Goal: Task Accomplishment & Management: Manage account settings

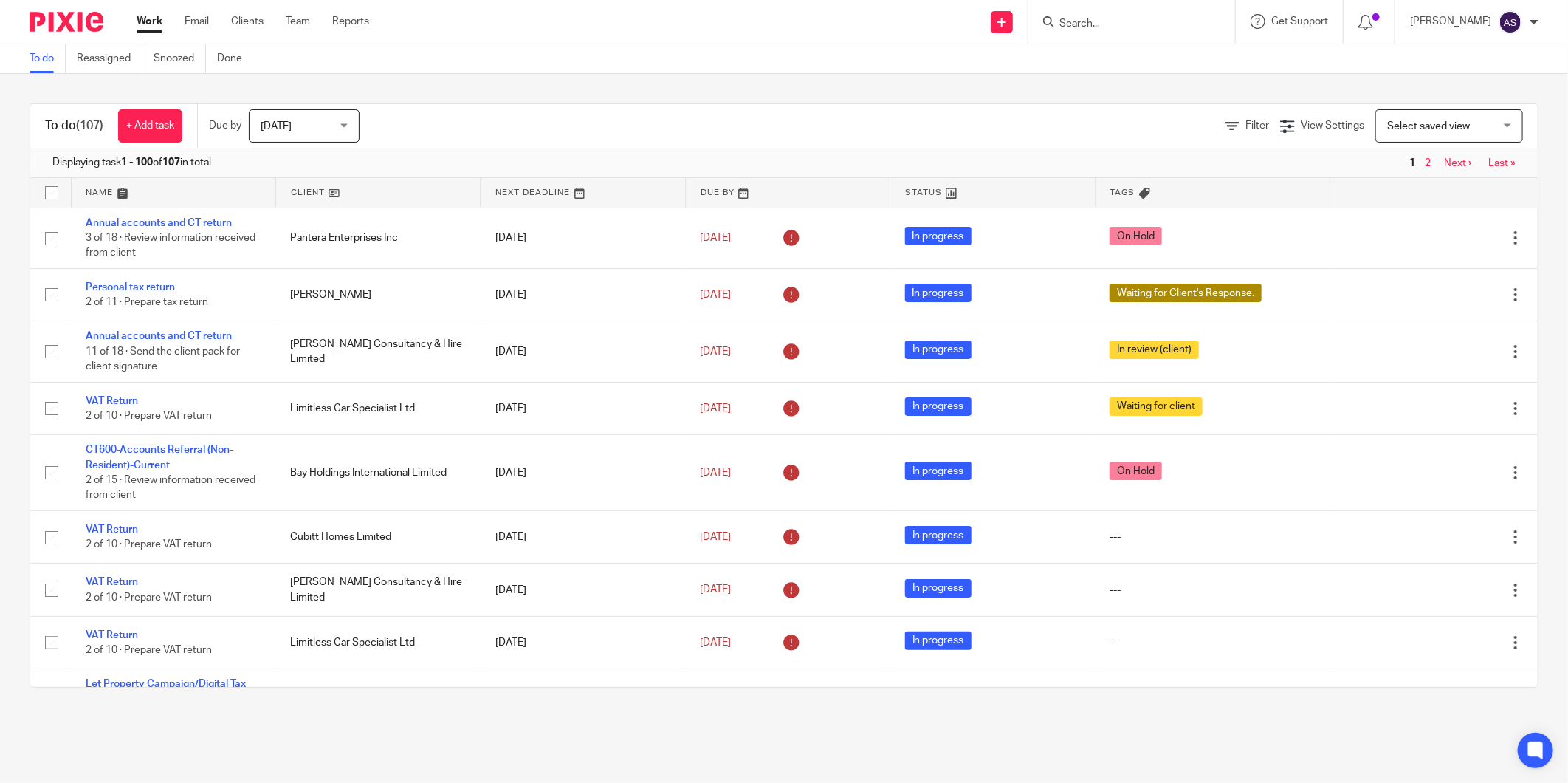
scroll to position [739, 0]
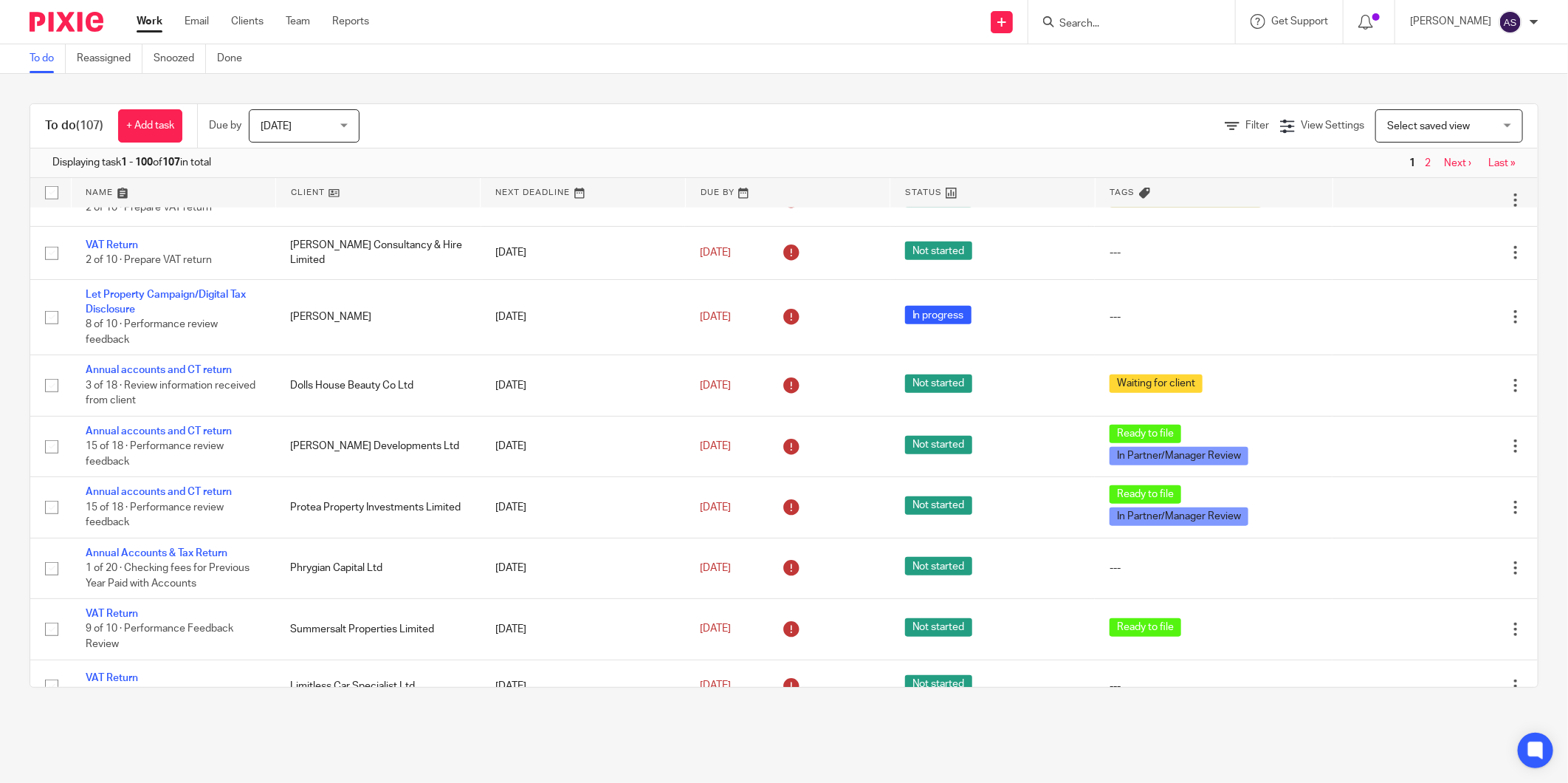
click at [1115, 24] on input "Search" at bounding box center [1125, 24] width 133 height 13
click at [1169, 67] on link at bounding box center [1207, 64] width 305 height 34
drag, startPoint x: 1132, startPoint y: 22, endPoint x: 1044, endPoint y: 20, distance: 88.0
click at [1044, 20] on div "hollingswo Hollingswo rth Law Corporation Greg Hollingswo rth < ghollingsworth.…" at bounding box center [1132, 21] width 207 height 43
type input "sedgwi"
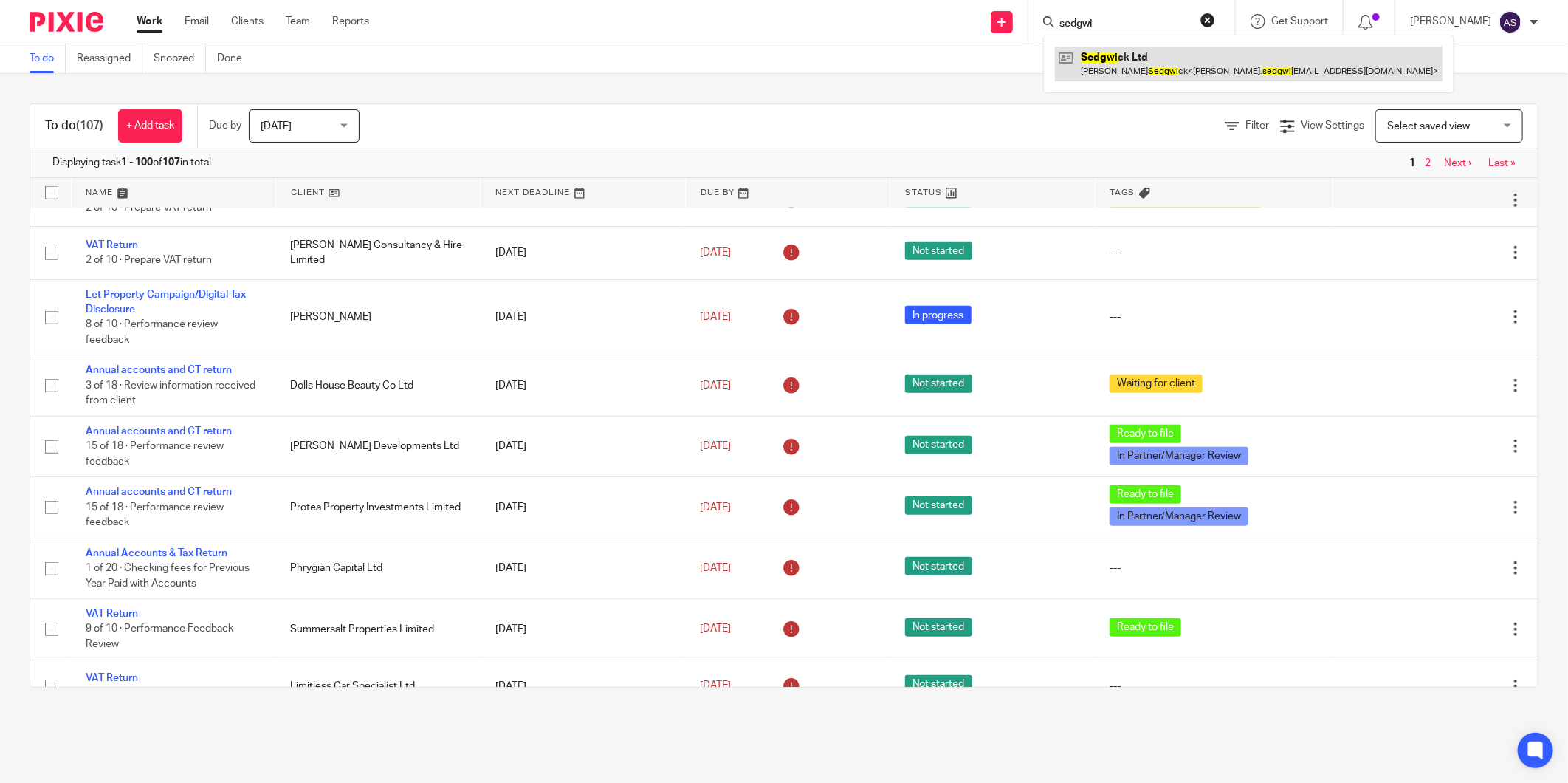
click at [1119, 54] on link at bounding box center [1248, 64] width 388 height 34
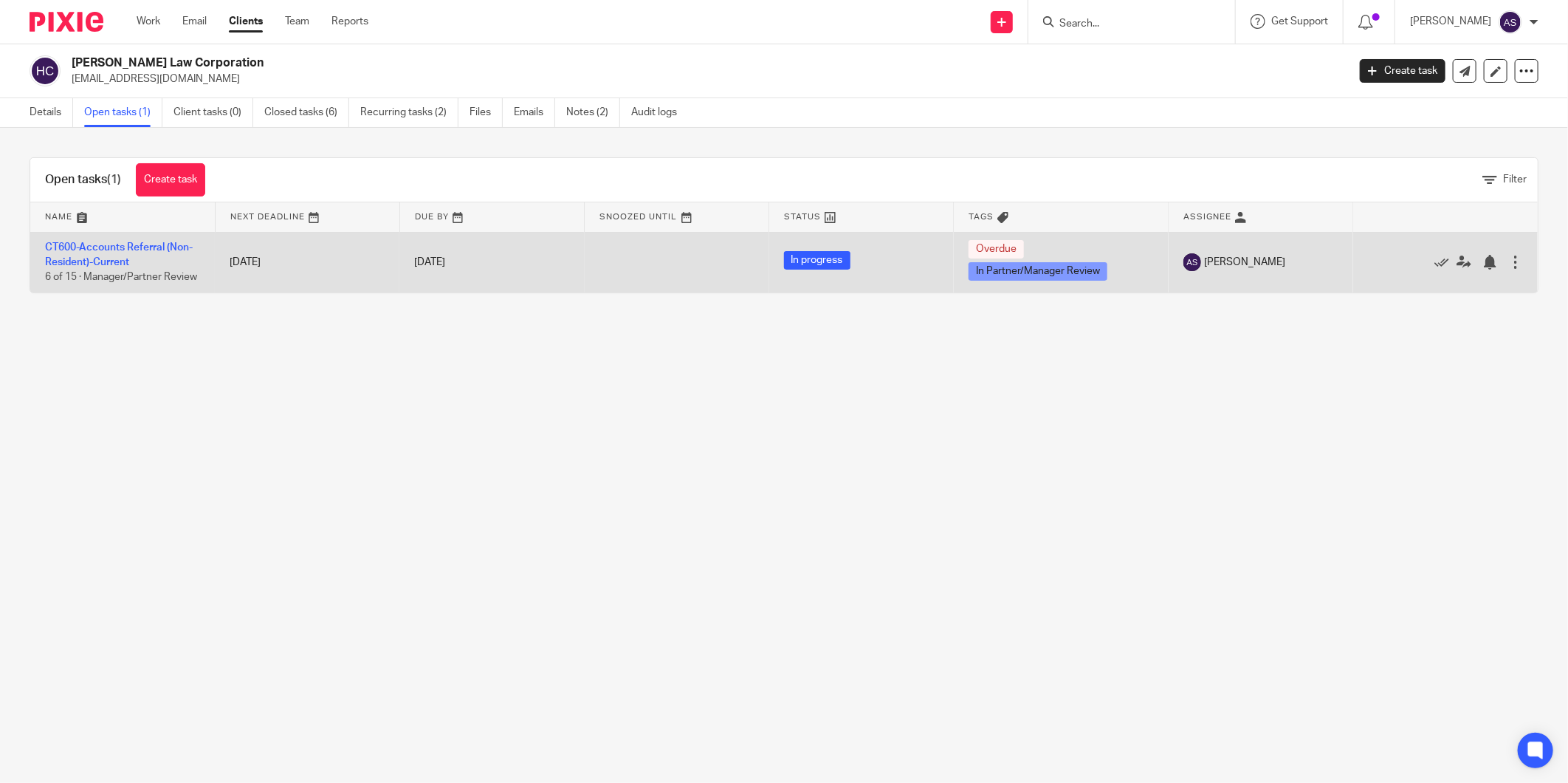
click at [123, 253] on td "CT600-Accounts Referral (Non-Resident)-Current 6 of 15 · Manager/Partner Review" at bounding box center [122, 262] width 185 height 61
click at [116, 245] on link "CT600-Accounts Referral (Non-Resident)-Current" at bounding box center [118, 255] width 148 height 25
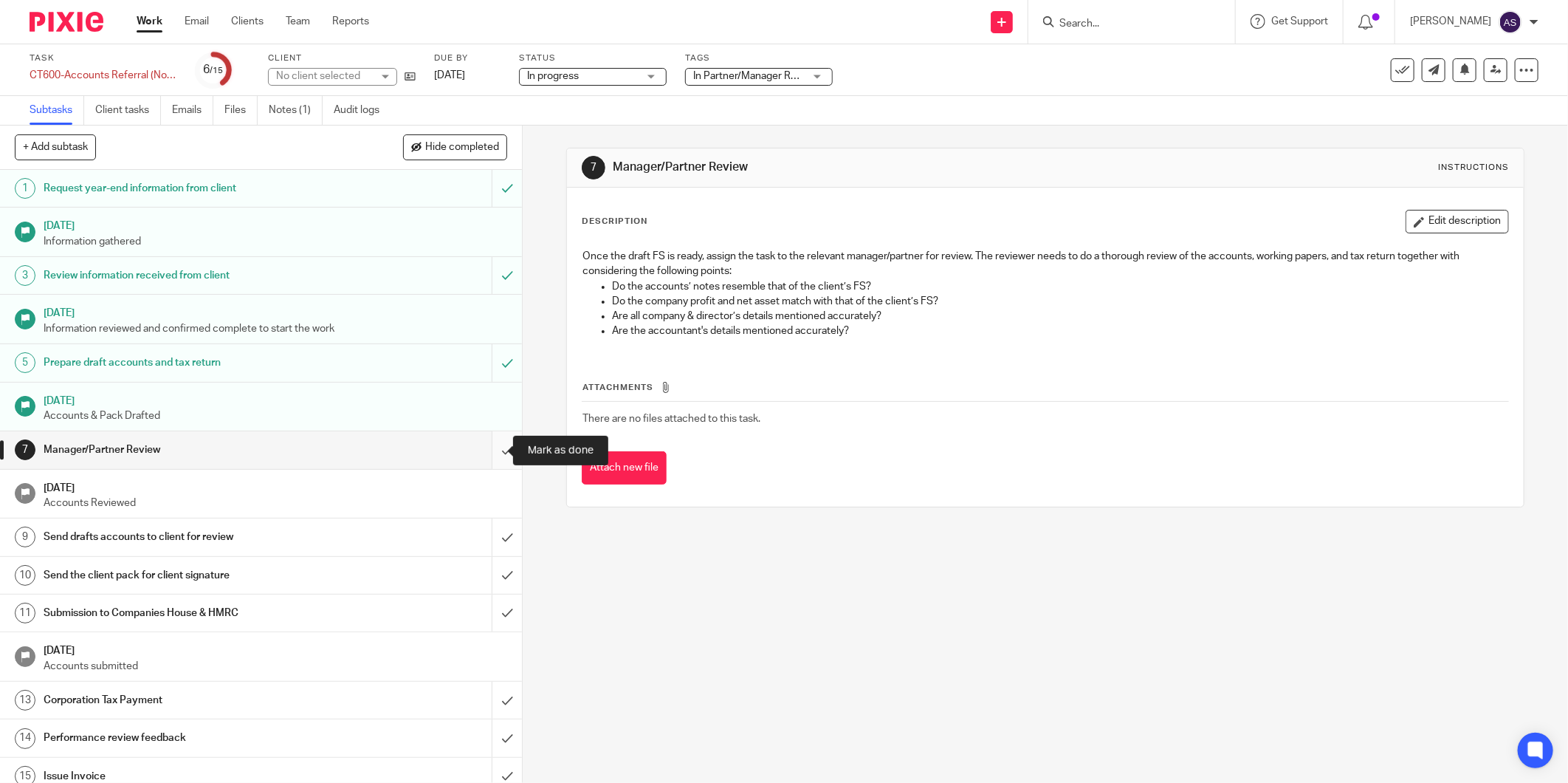
click at [483, 456] on input "submit" at bounding box center [261, 450] width 522 height 37
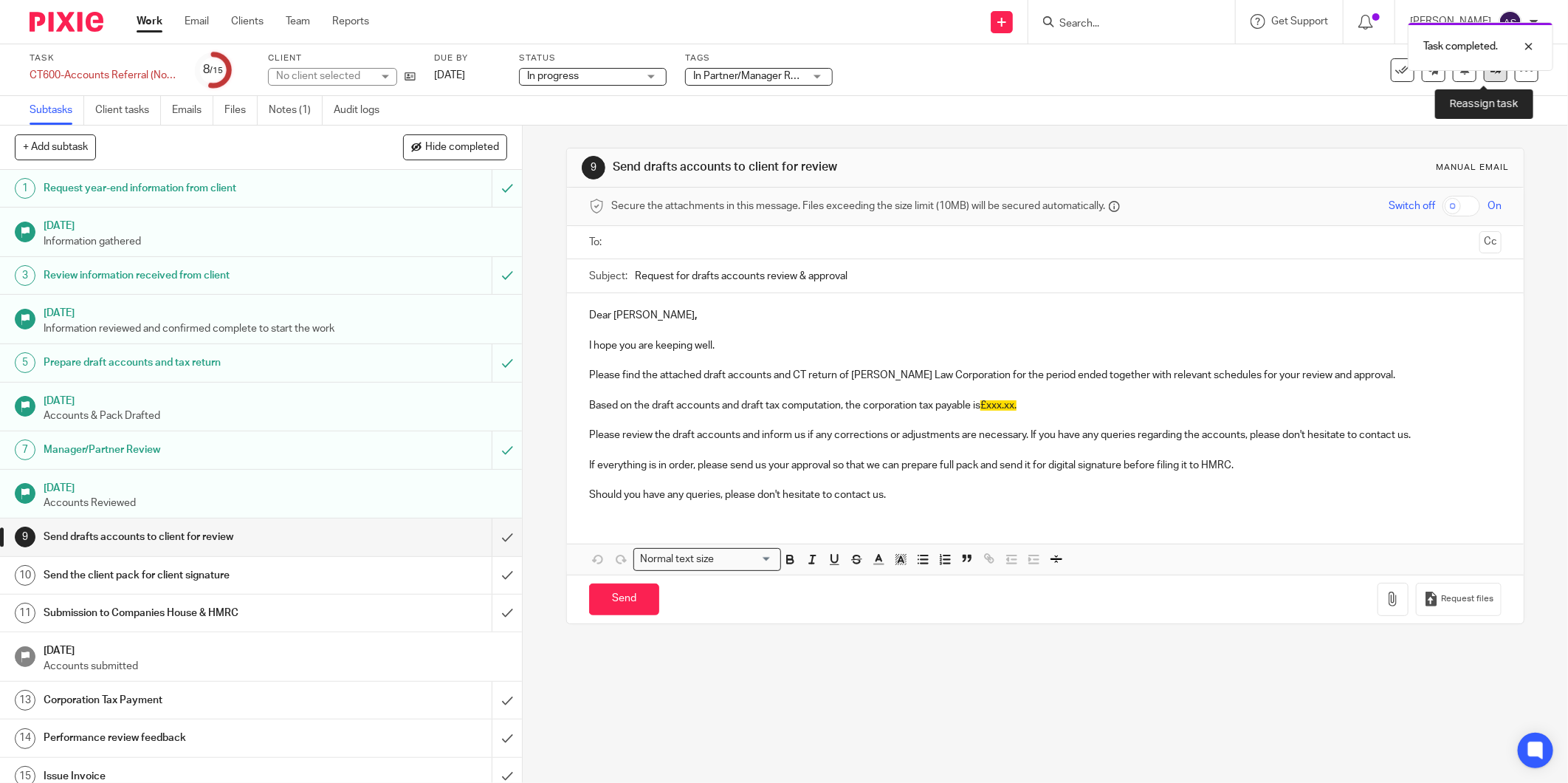
click at [1490, 72] on icon at bounding box center [1496, 70] width 11 height 11
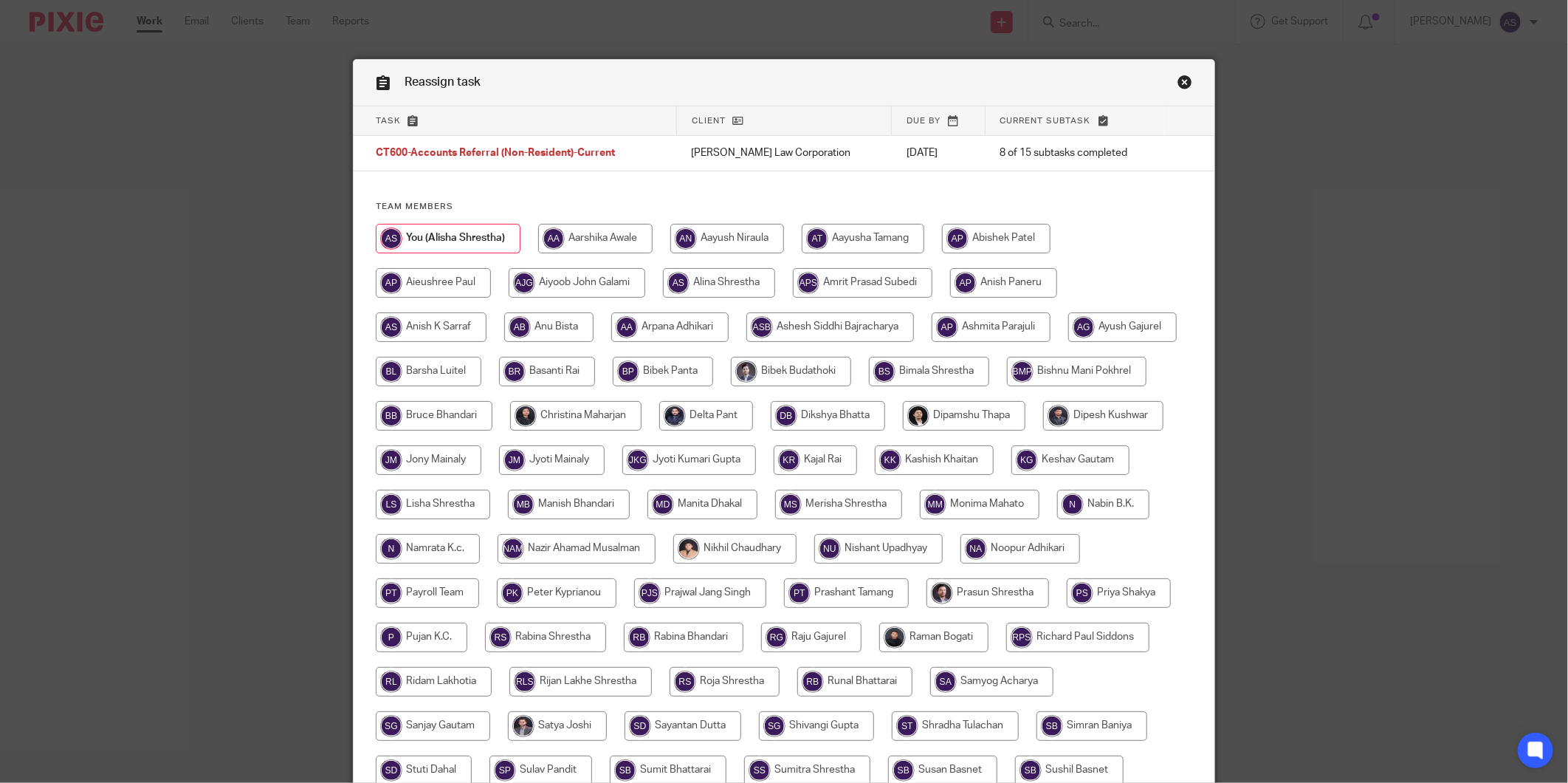
click at [641, 411] on input "radio" at bounding box center [575, 415] width 132 height 29
radio input "true"
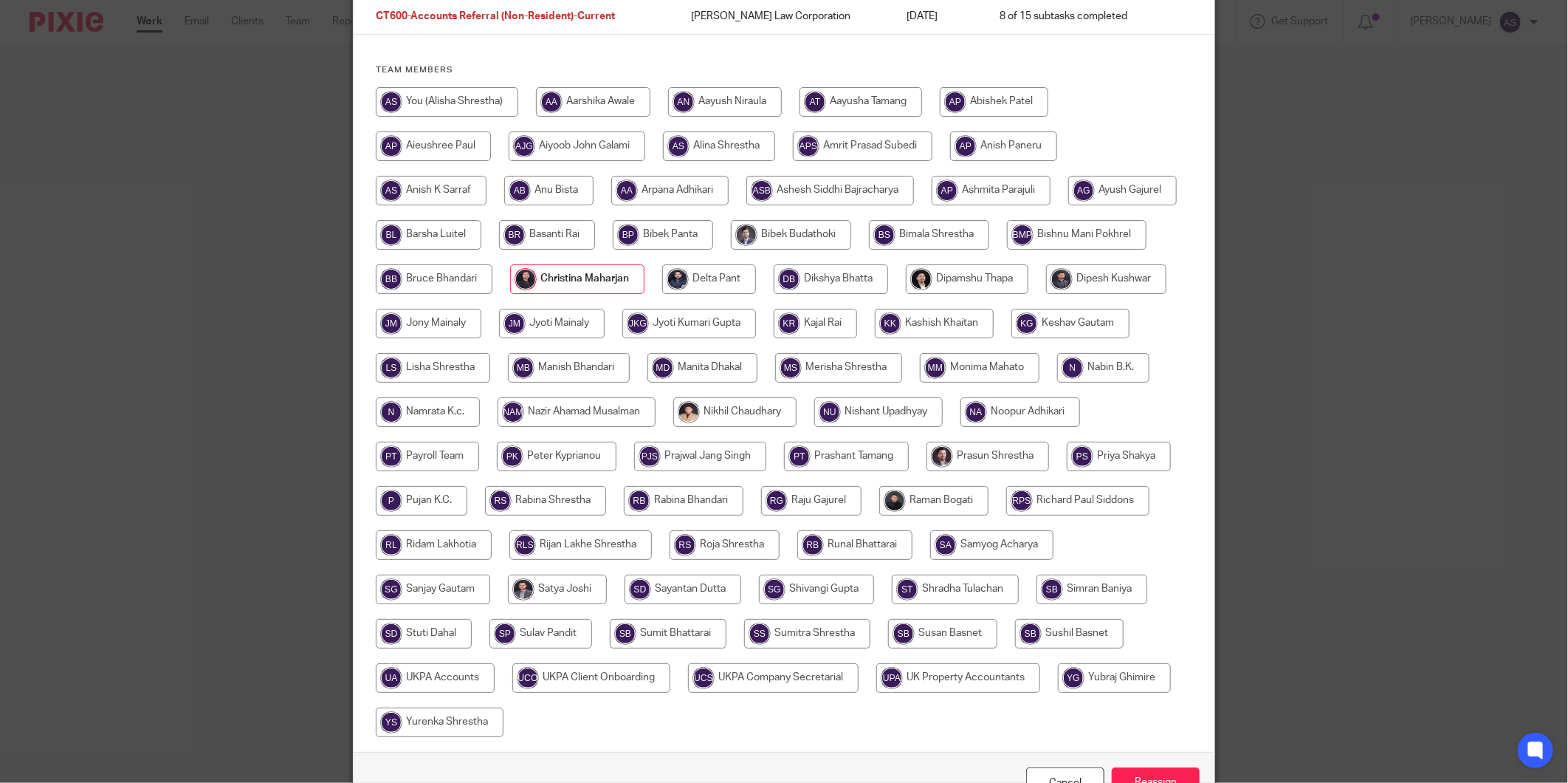
scroll to position [272, 0]
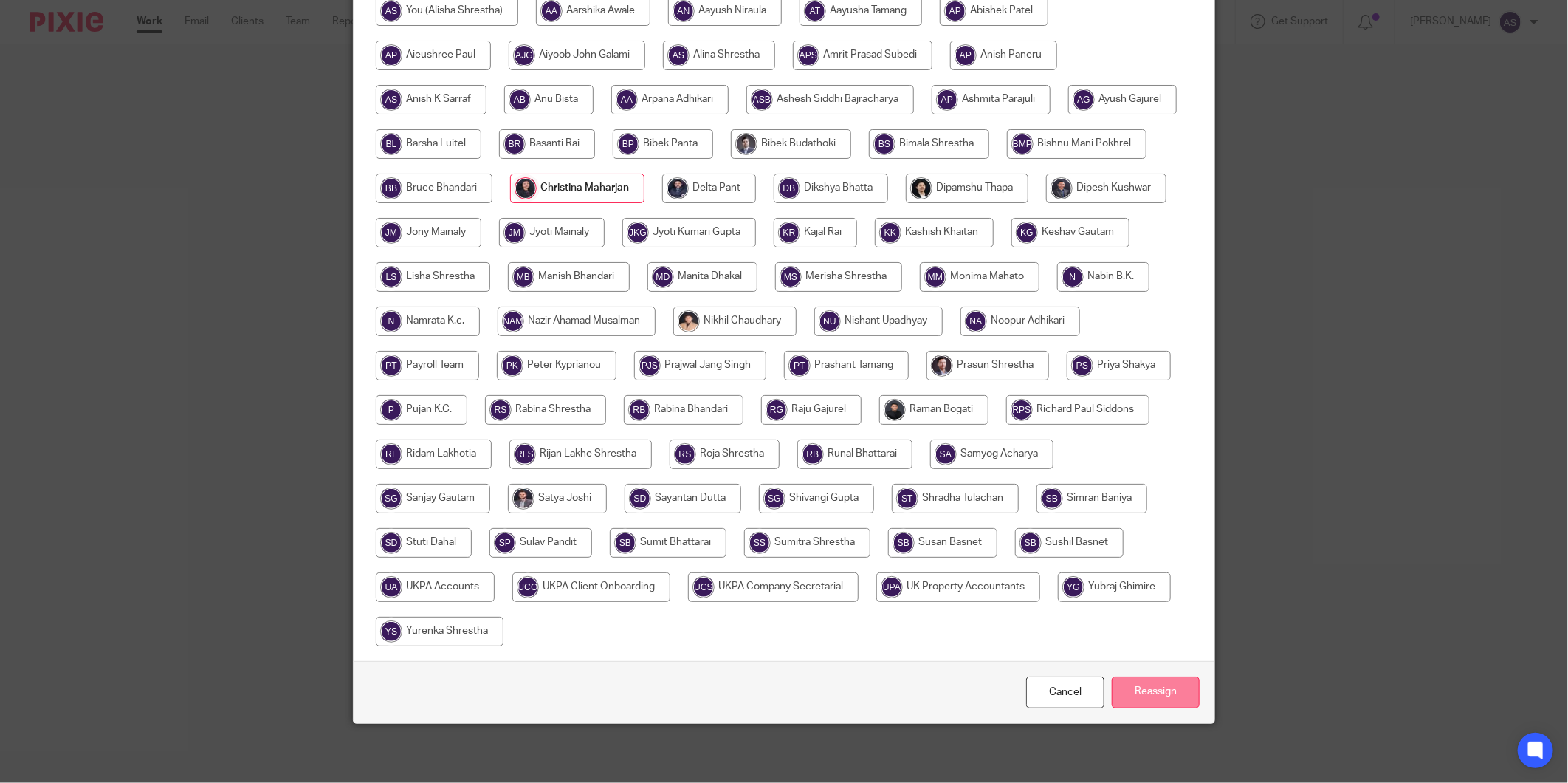
click at [1164, 692] on input "Reassign" at bounding box center [1155, 692] width 87 height 32
